Goal: Check status

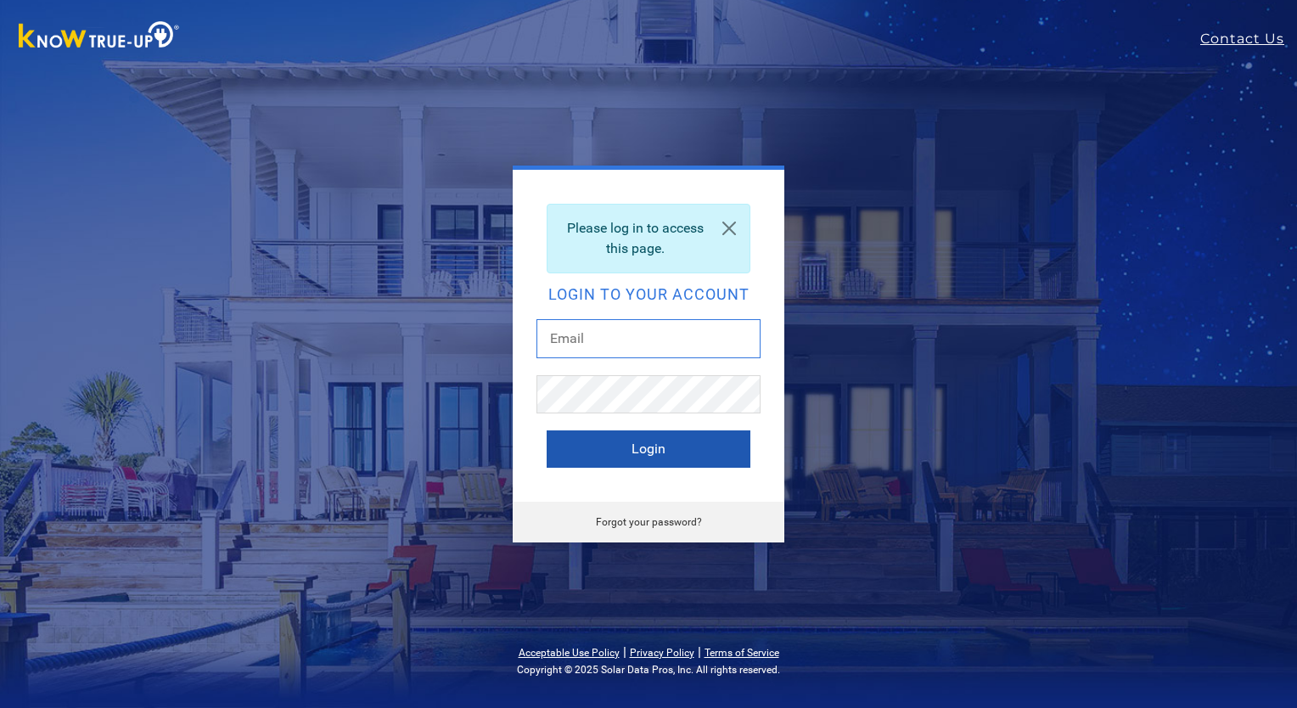
type input "[EMAIL_ADDRESS][DOMAIN_NAME]"
click at [645, 455] on button "Login" at bounding box center [649, 448] width 204 height 37
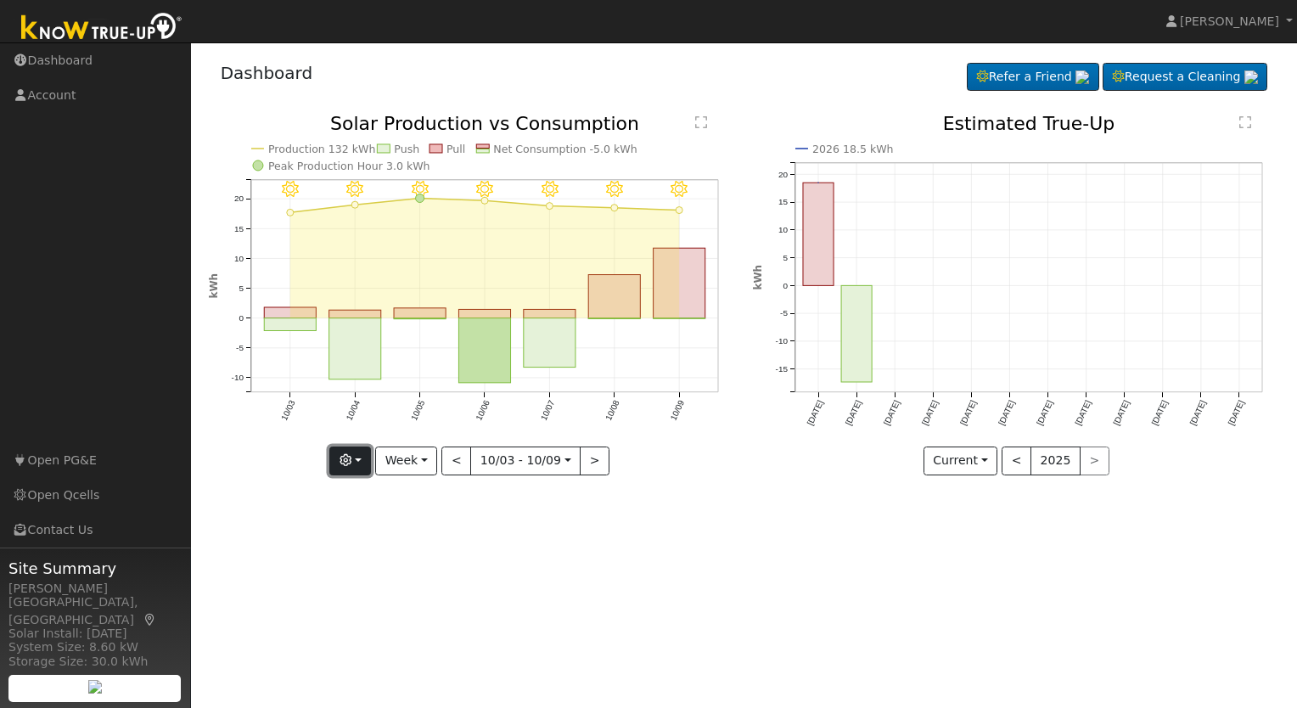
click at [360, 457] on button "button" at bounding box center [350, 460] width 42 height 29
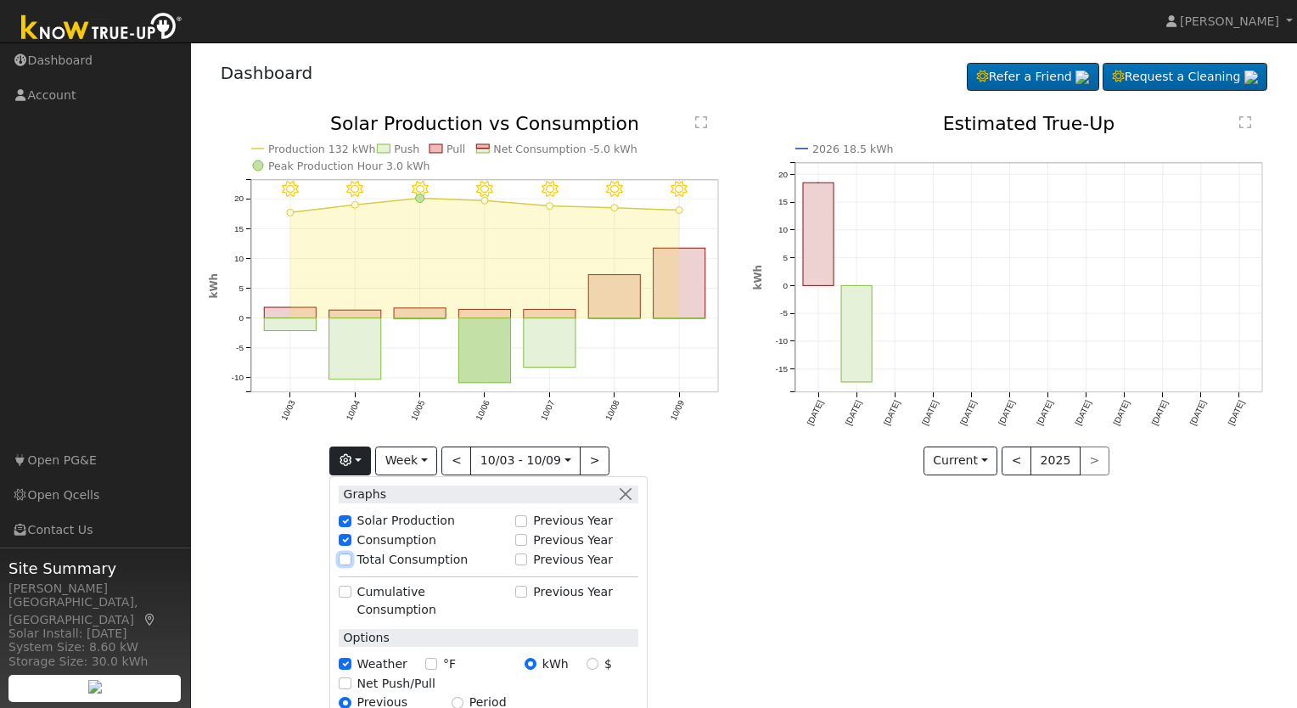
click at [351, 561] on input "Total Consumption" at bounding box center [345, 559] width 12 height 12
checkbox input "true"
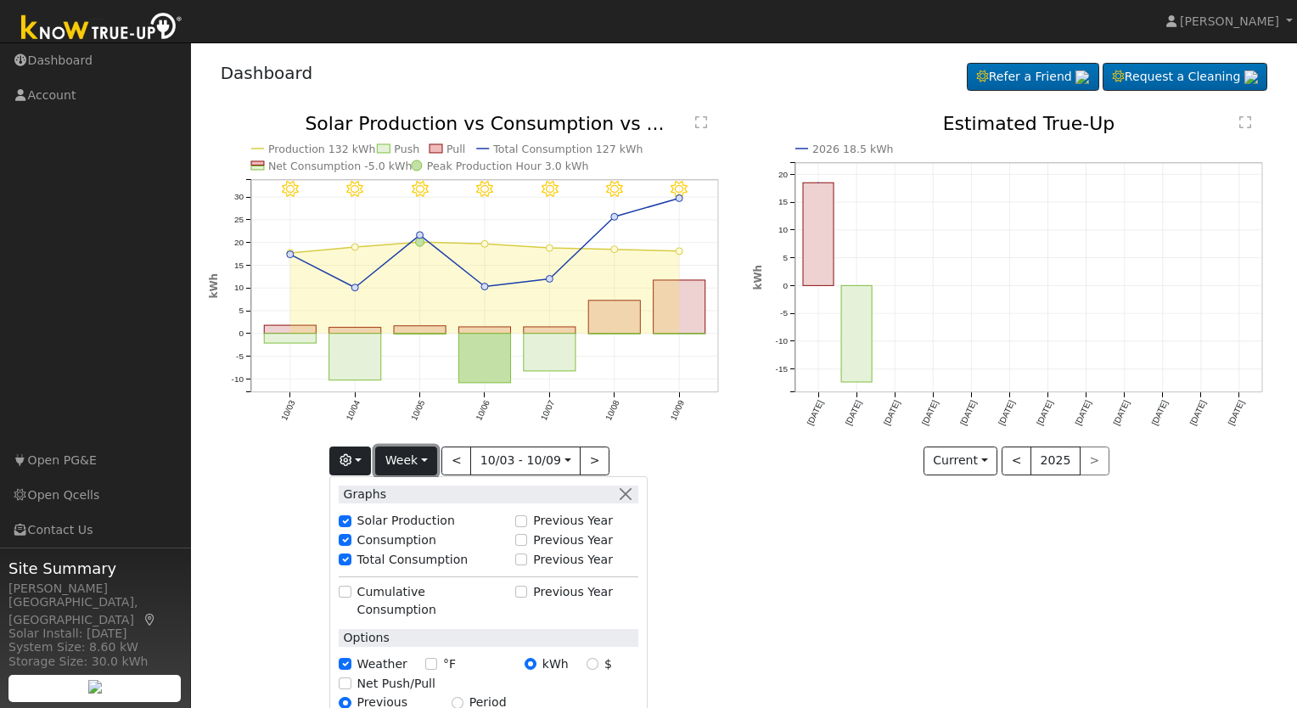
click at [428, 457] on button "Week" at bounding box center [406, 460] width 62 height 29
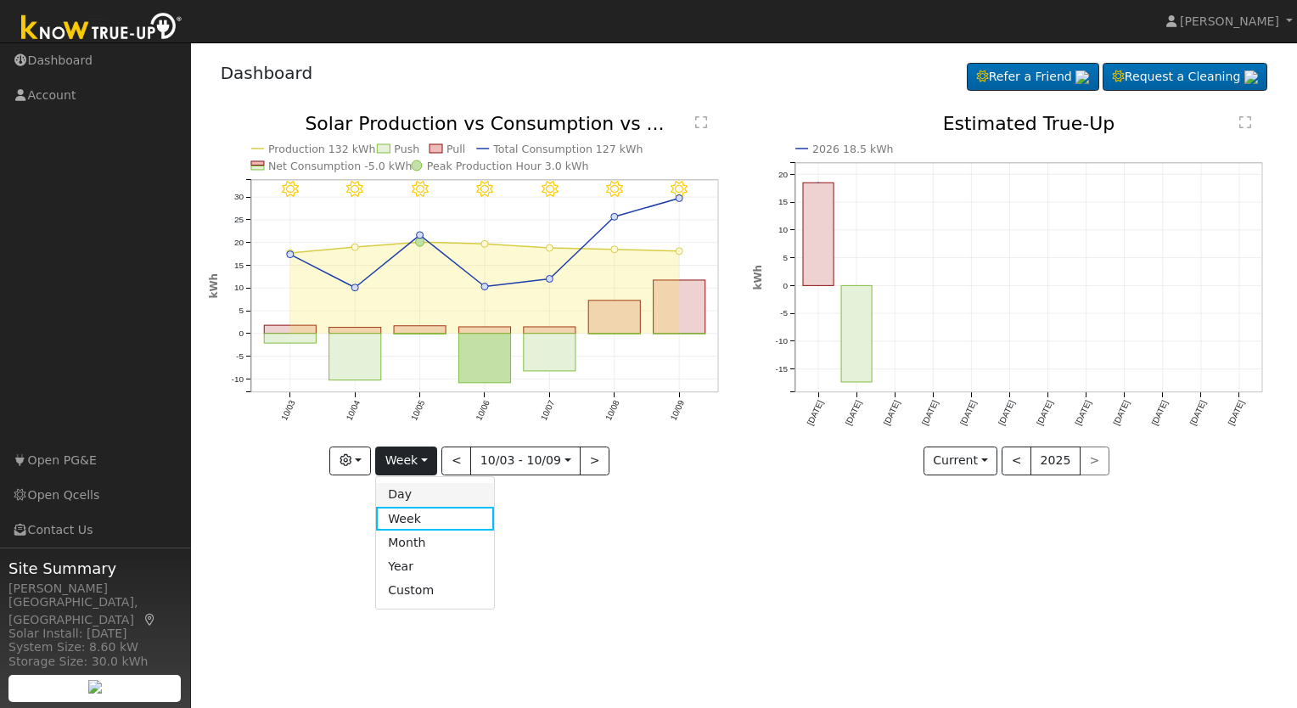
click at [428, 494] on link "Day" at bounding box center [435, 495] width 118 height 24
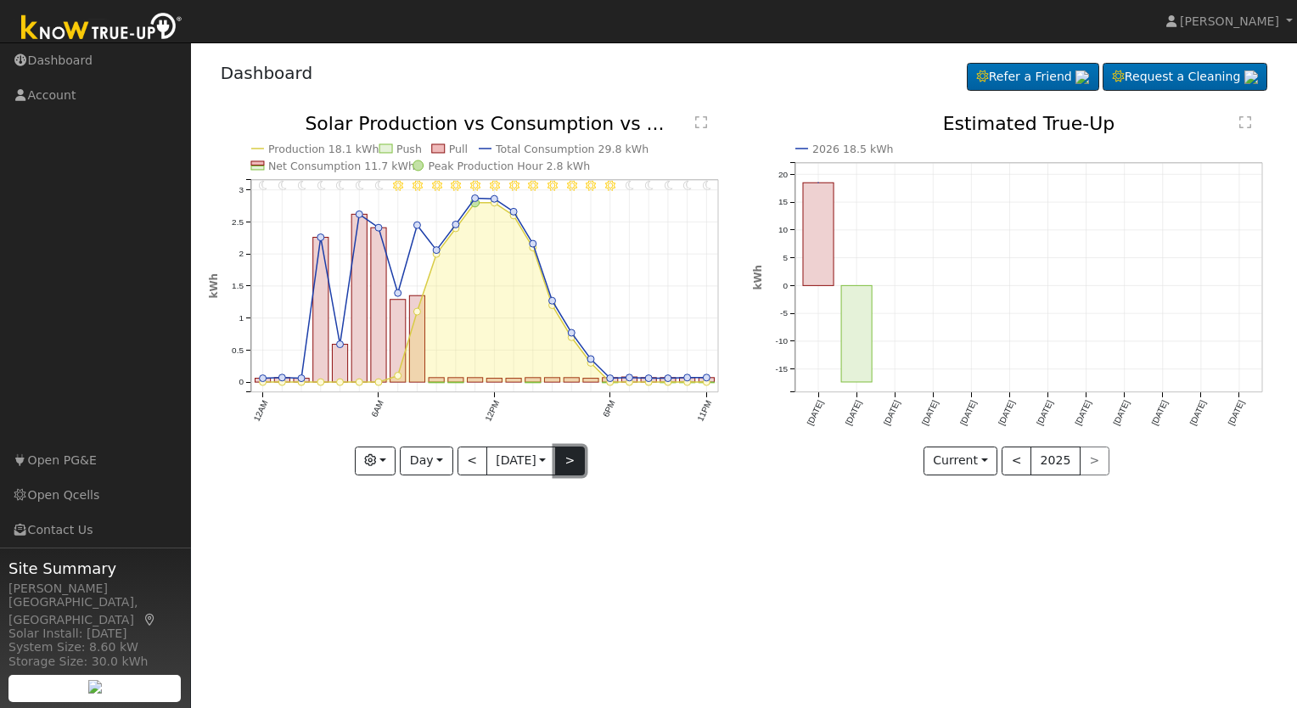
click at [573, 463] on button ">" at bounding box center [570, 460] width 30 height 29
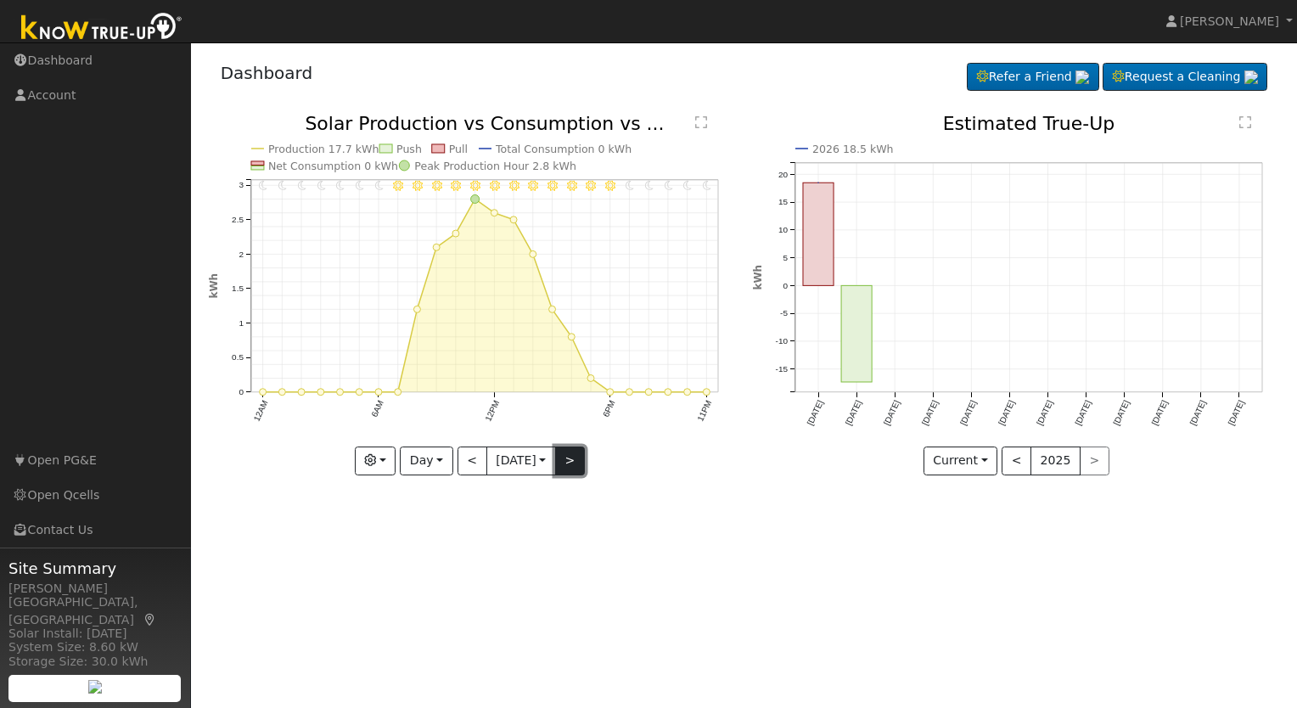
click at [573, 463] on button ">" at bounding box center [570, 460] width 30 height 29
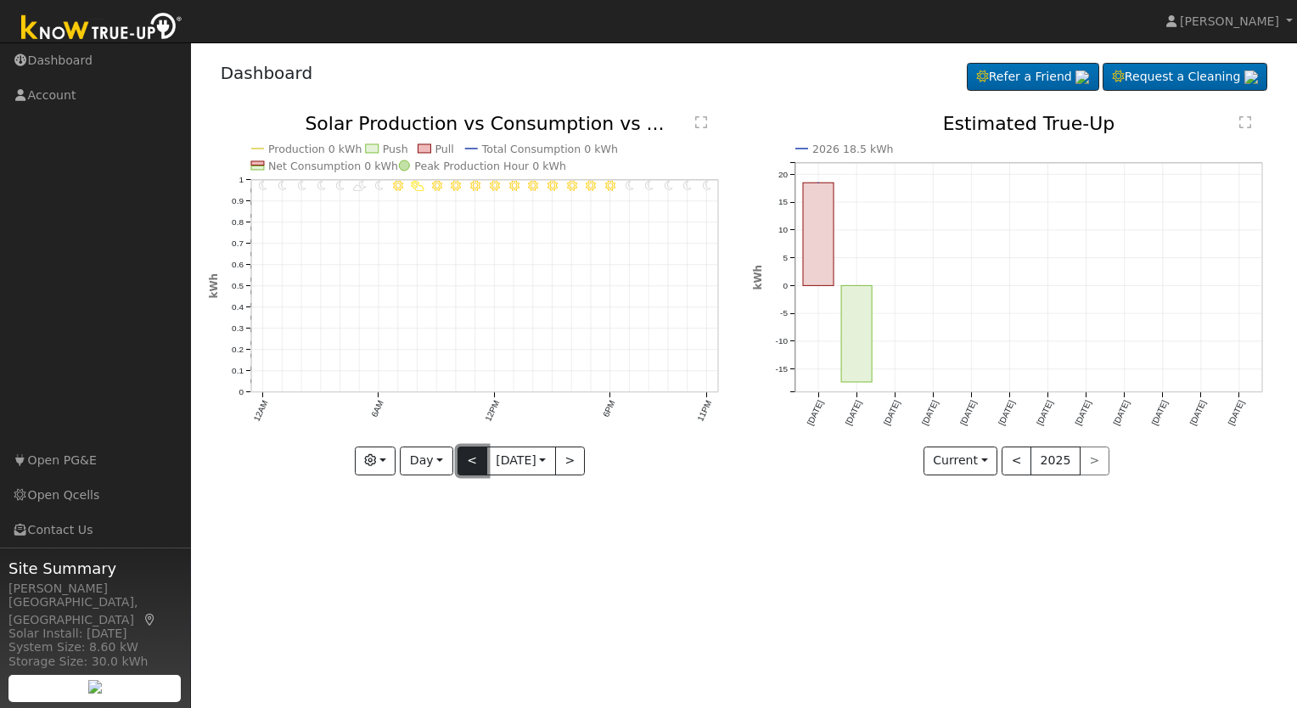
click at [466, 465] on button "<" at bounding box center [472, 460] width 30 height 29
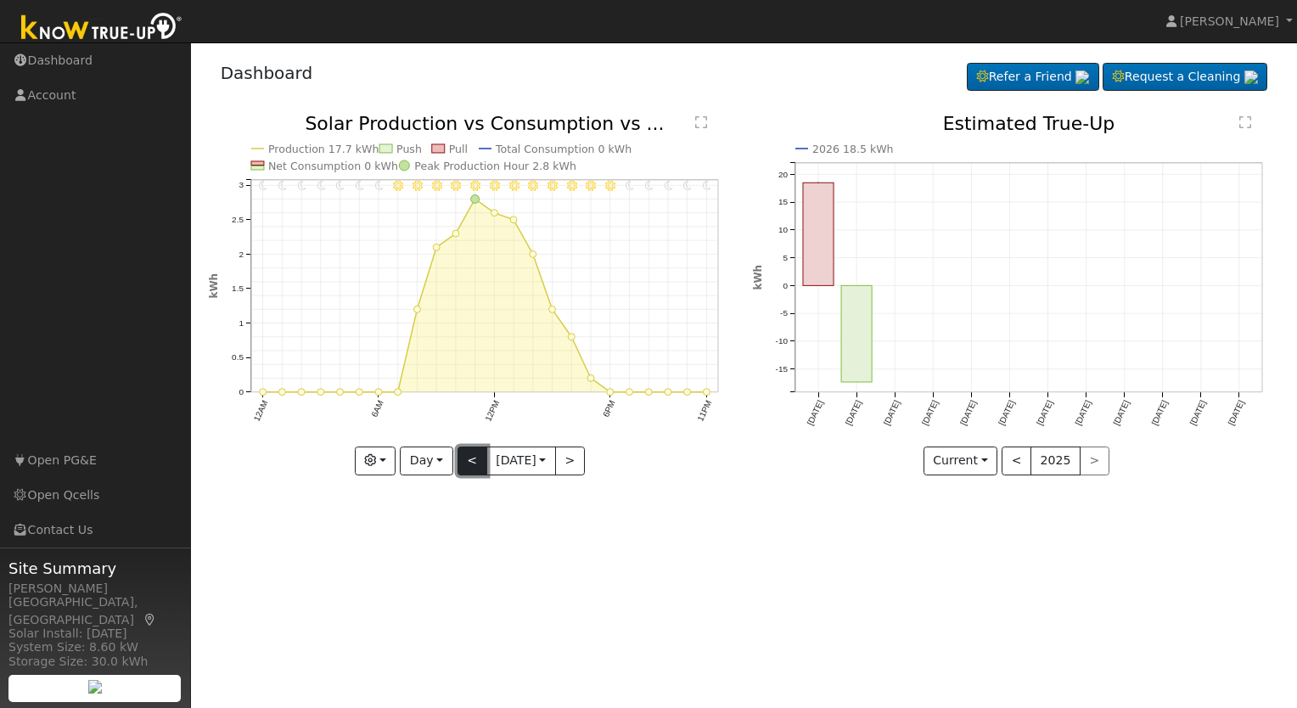
click at [466, 465] on button "<" at bounding box center [472, 460] width 30 height 29
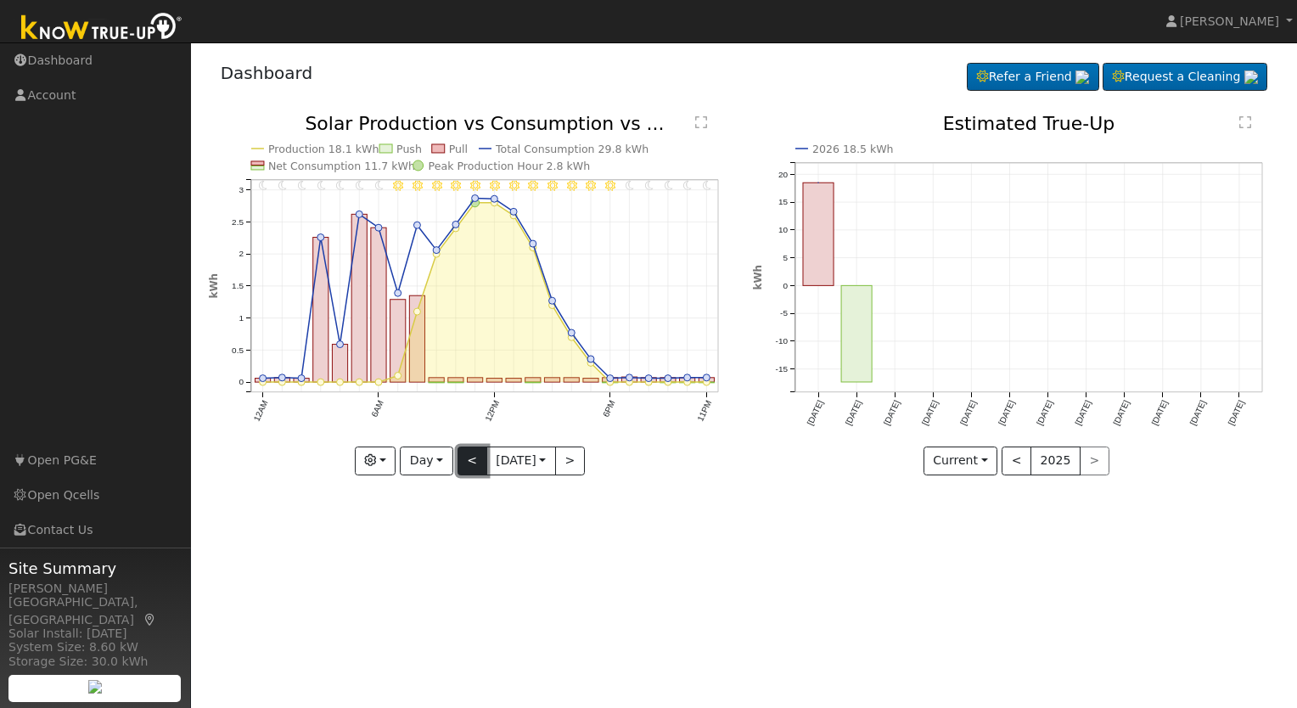
click at [466, 465] on button "<" at bounding box center [472, 460] width 30 height 29
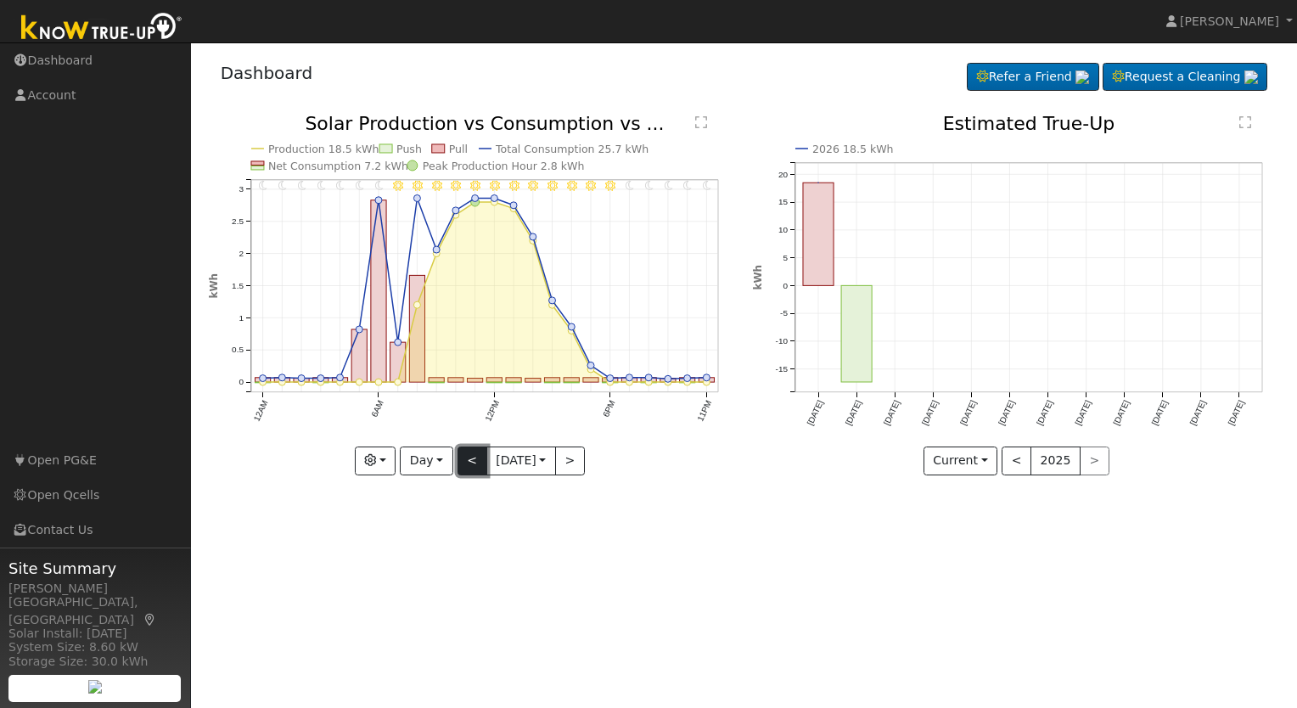
click at [466, 465] on button "<" at bounding box center [472, 460] width 30 height 29
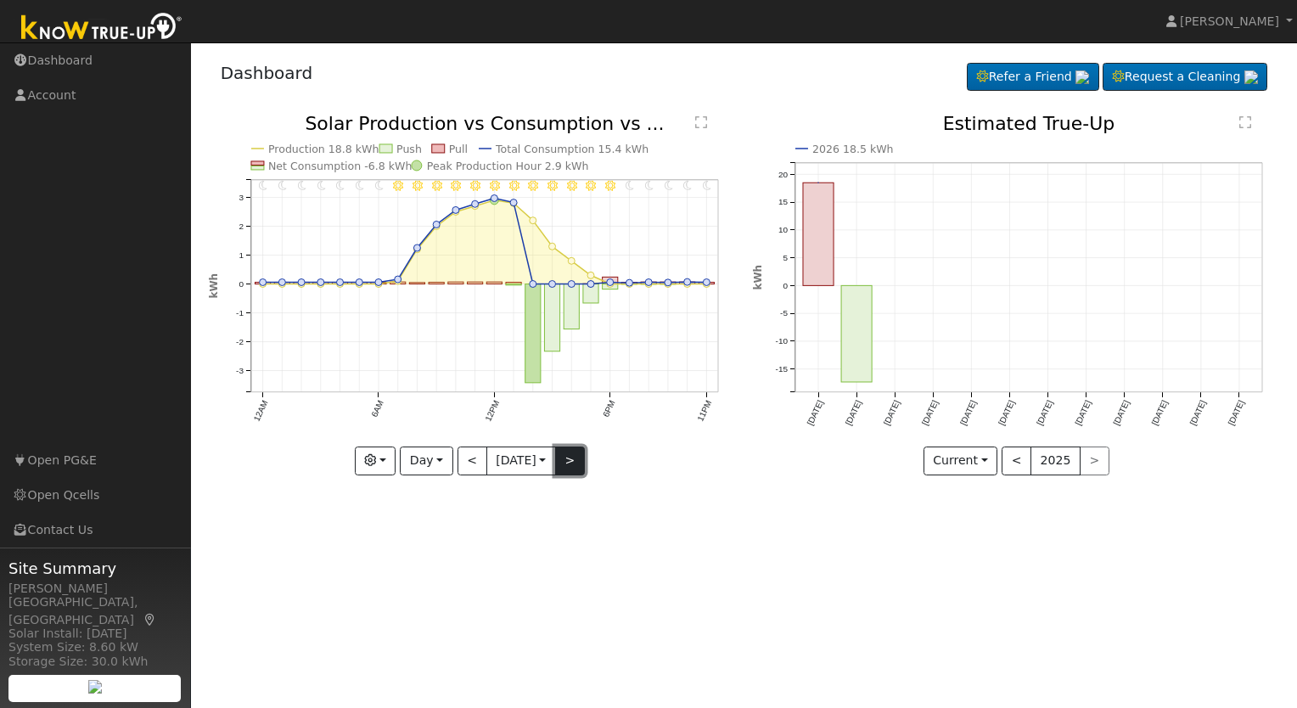
click at [569, 460] on button ">" at bounding box center [570, 460] width 30 height 29
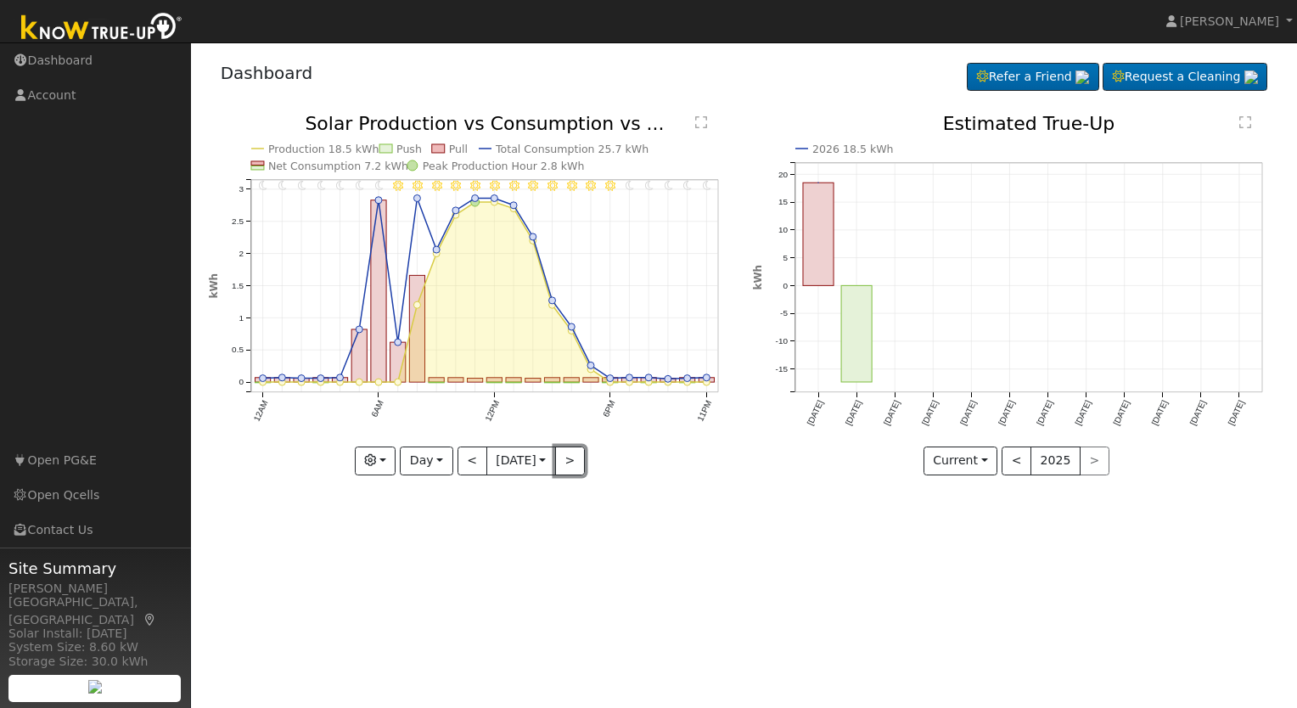
click at [569, 463] on button ">" at bounding box center [570, 460] width 30 height 29
type input "2025-10-09"
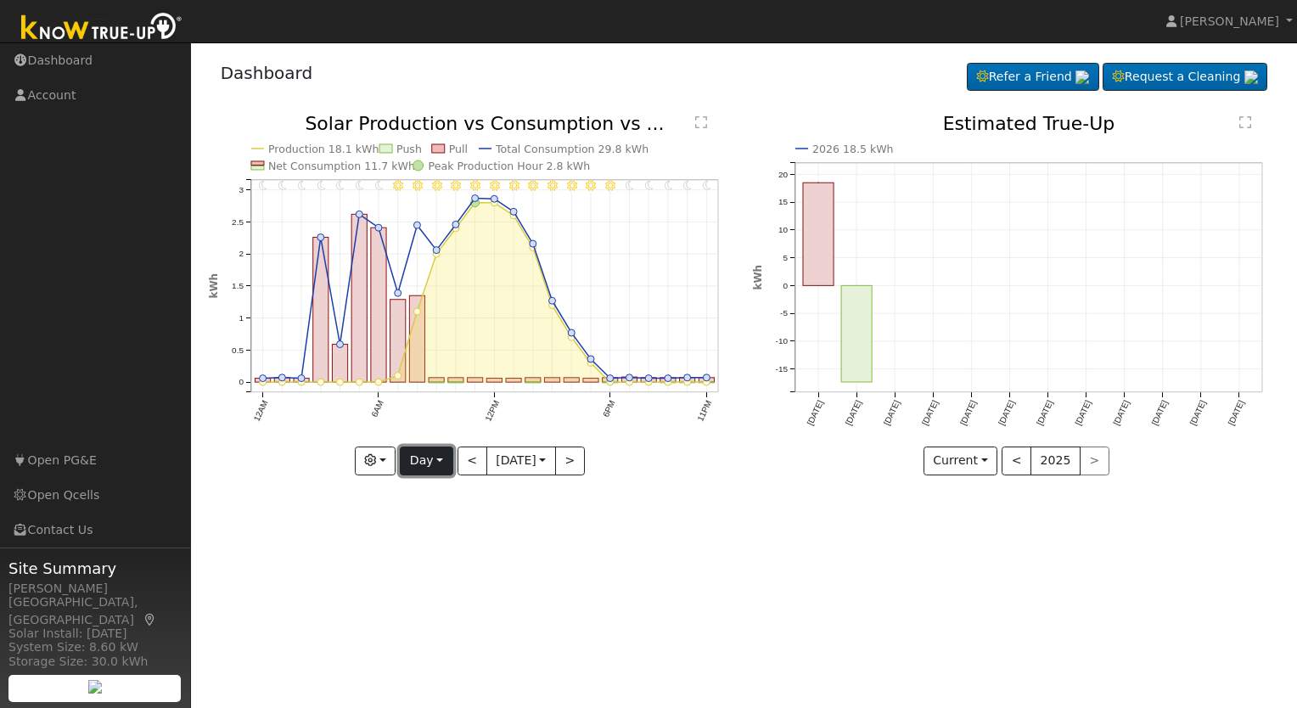
click at [432, 457] on button "Day" at bounding box center [426, 460] width 53 height 29
click at [373, 458] on button "button" at bounding box center [376, 460] width 42 height 29
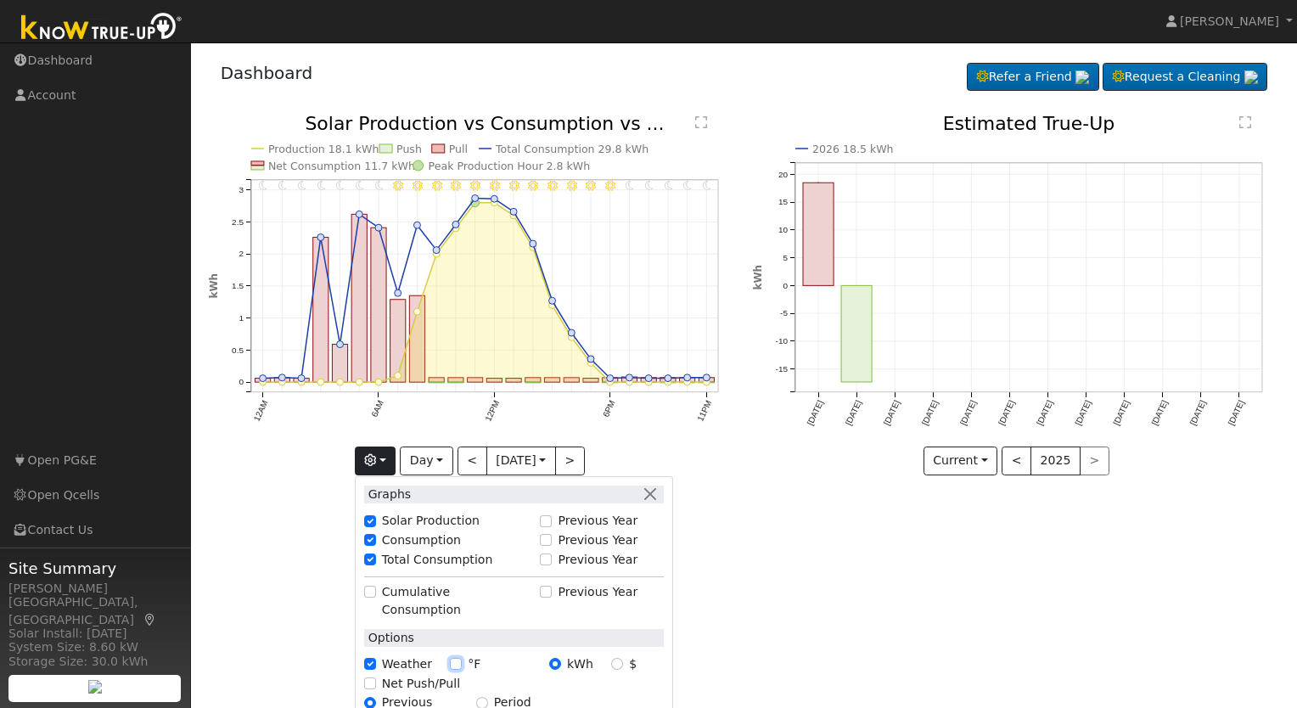
click at [450, 658] on input "°F" at bounding box center [456, 664] width 12 height 12
checkbox input "true"
click at [364, 677] on input "Net Push/Pull" at bounding box center [370, 683] width 12 height 12
checkbox input "true"
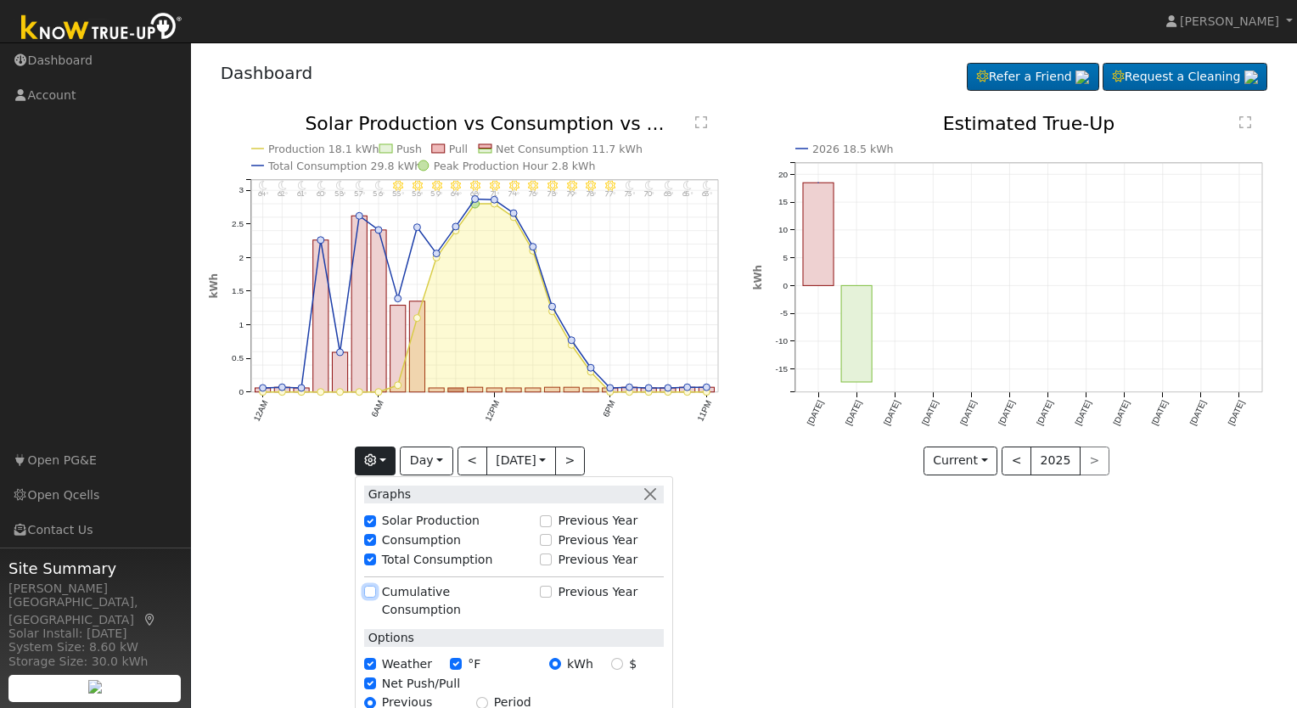
click at [364, 589] on input "Cumulative Consumption" at bounding box center [370, 592] width 12 height 12
checkbox input "true"
checkbox input "false"
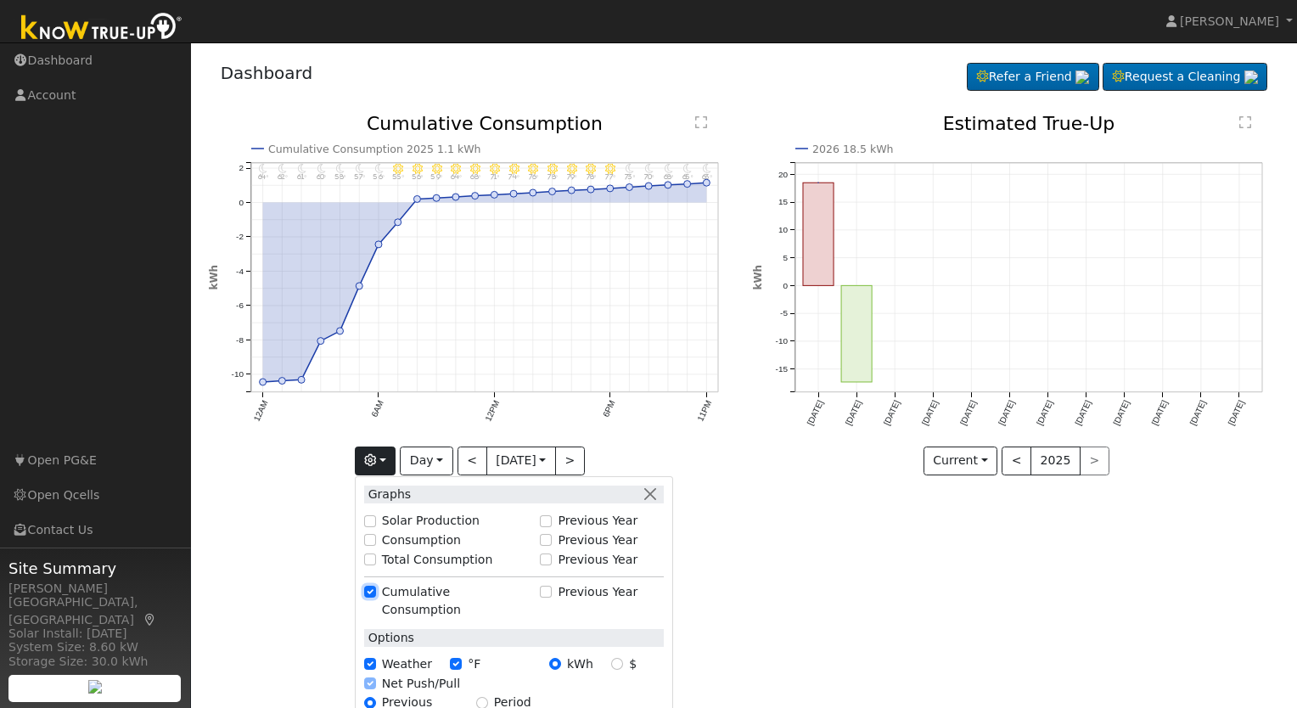
click at [368, 592] on input "Cumulative Consumption" at bounding box center [370, 592] width 12 height 12
checkbox input "false"
checkbox input "true"
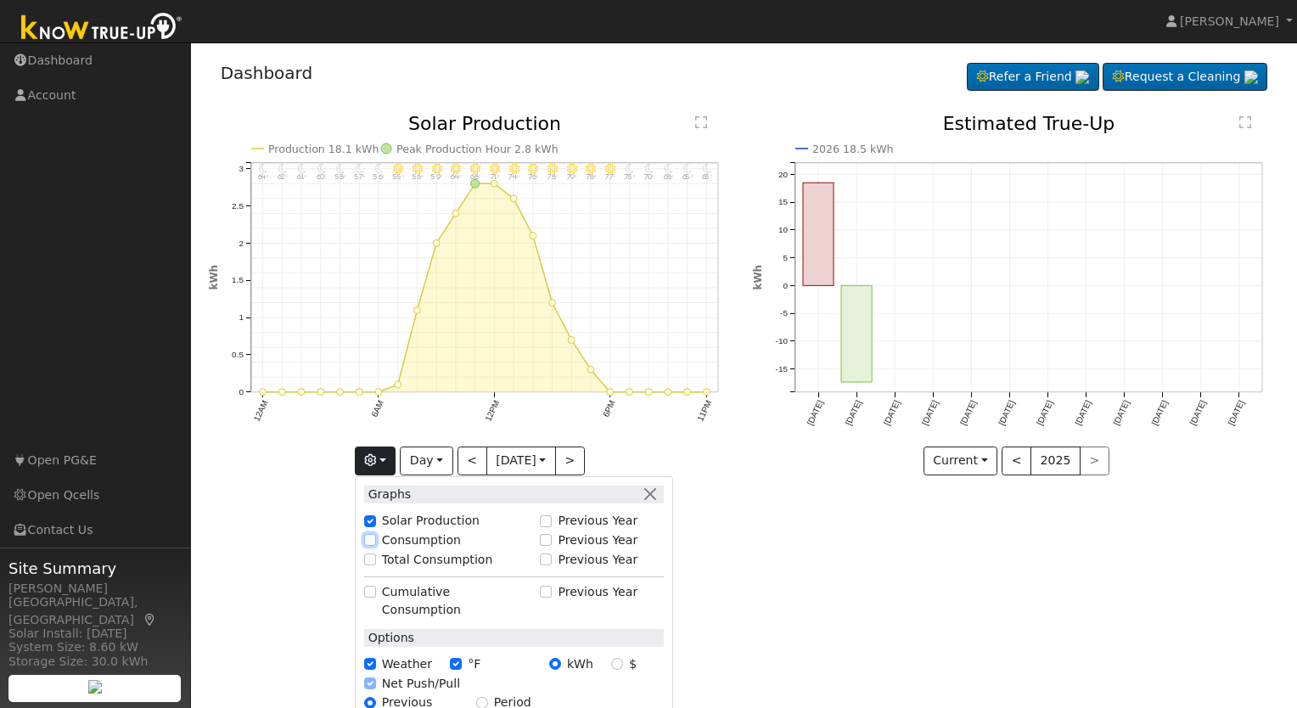
click at [365, 535] on input "Consumption" at bounding box center [370, 540] width 12 height 12
checkbox input "true"
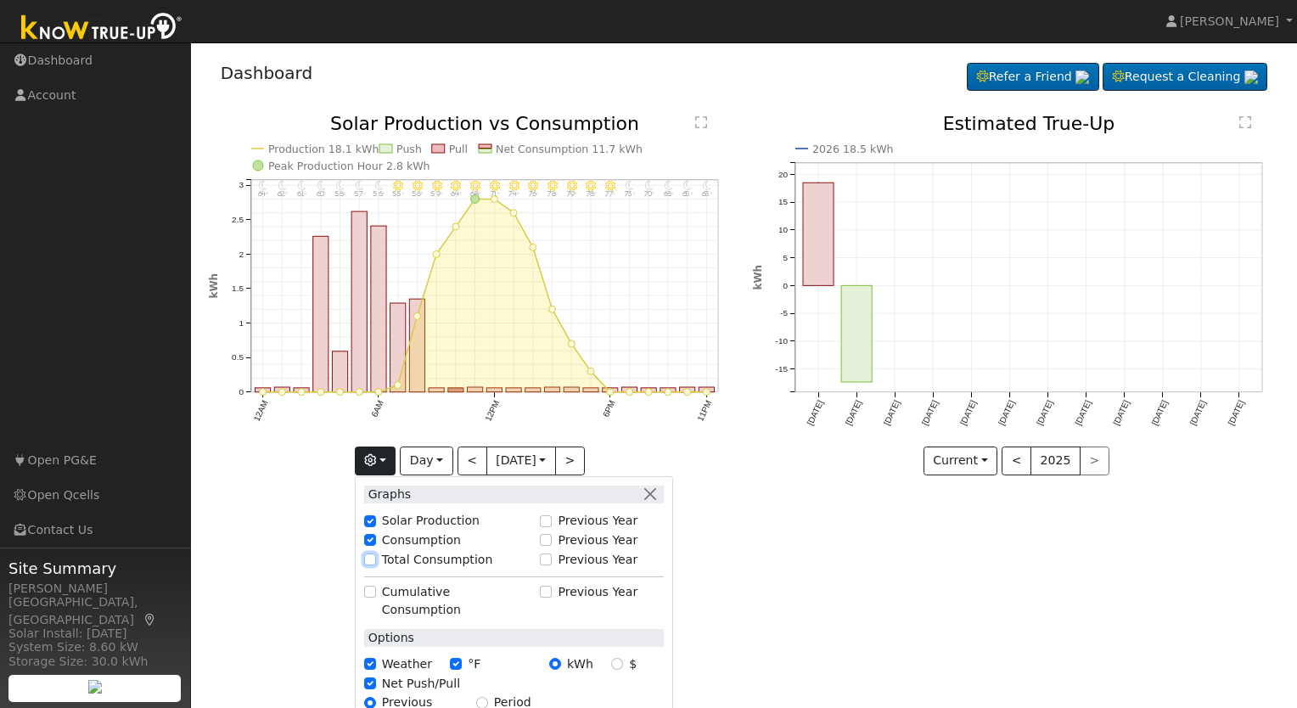
click at [367, 558] on input "Total Consumption" at bounding box center [370, 559] width 12 height 12
checkbox input "true"
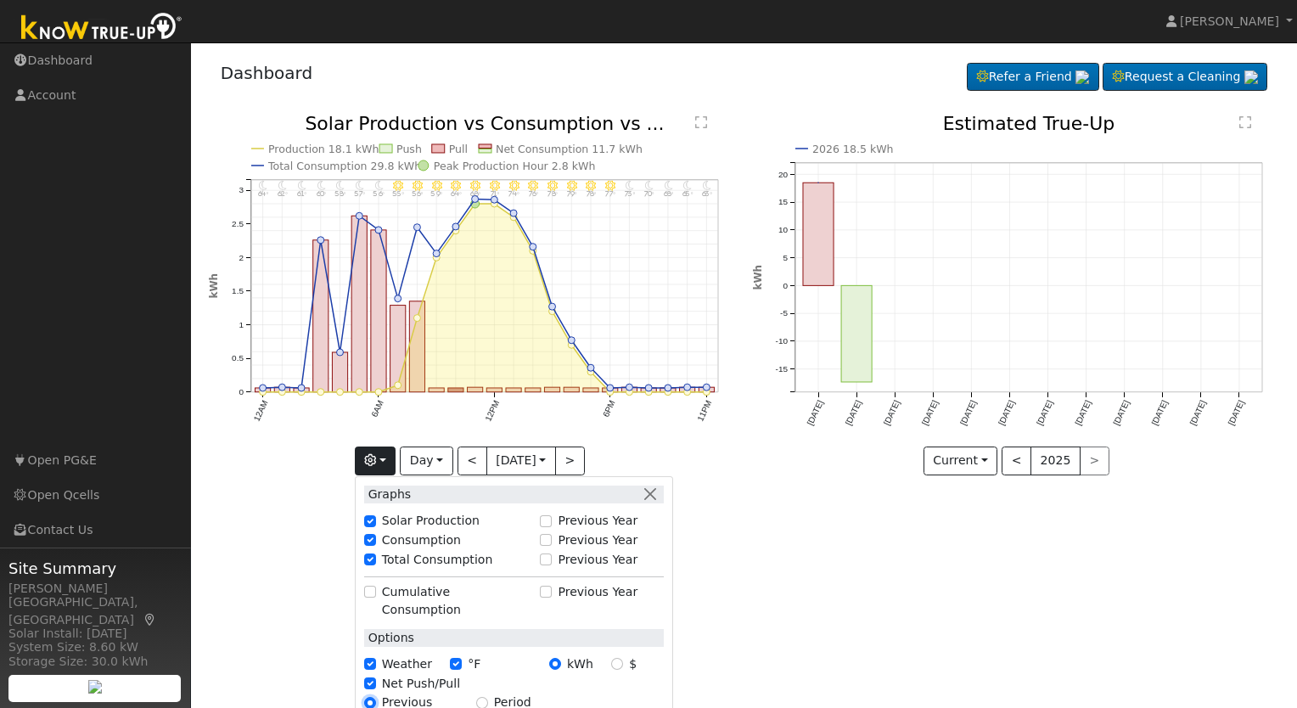
click at [367, 697] on input "Previous Year" at bounding box center [370, 703] width 12 height 12
click at [476, 697] on input "Period" at bounding box center [482, 703] width 12 height 12
radio input "true"
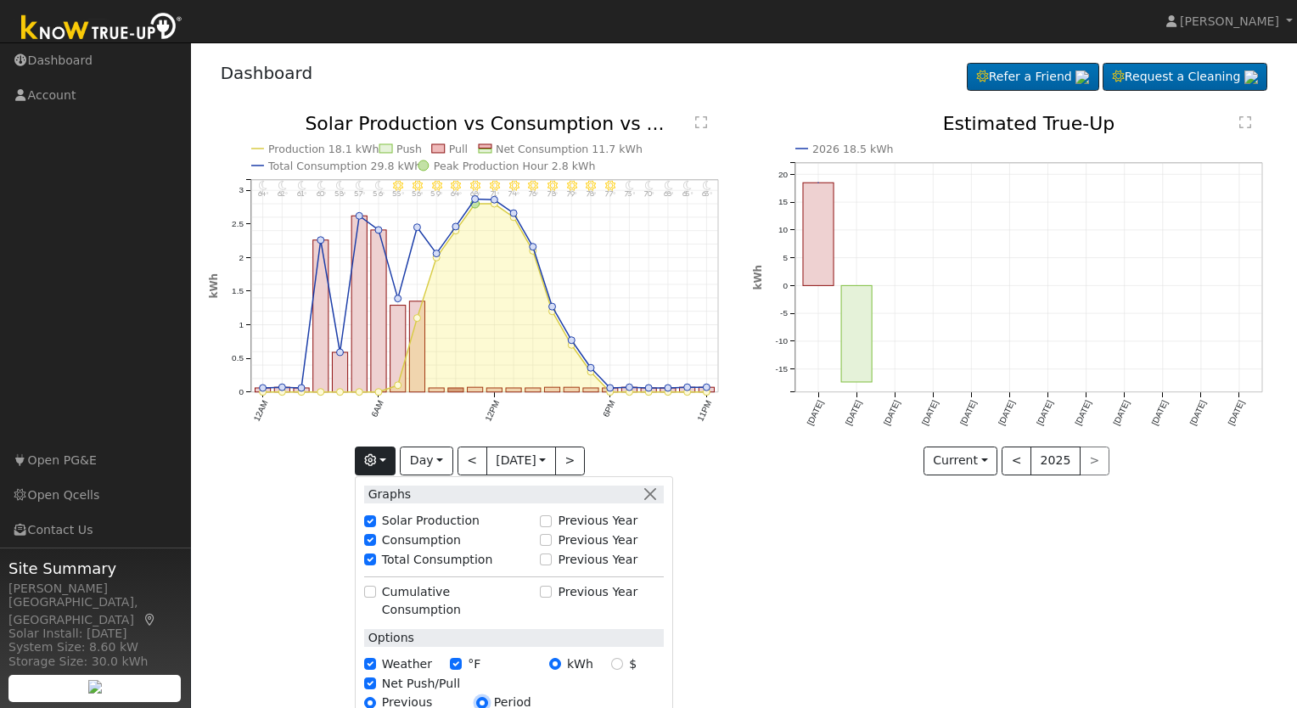
radio input "false"
